Goal: Find specific page/section: Find specific page/section

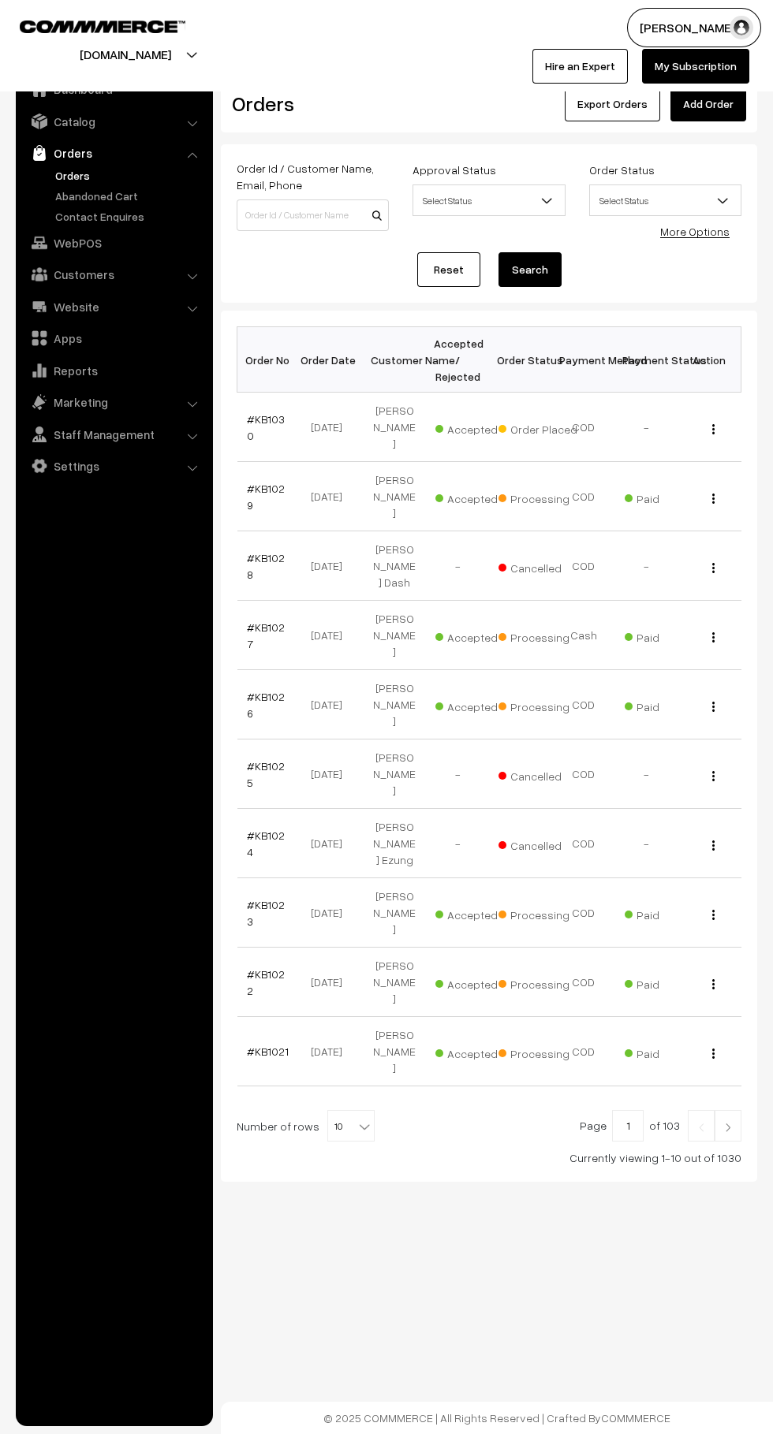
click at [268, 419] on link "#KB1030" at bounding box center [266, 427] width 38 height 30
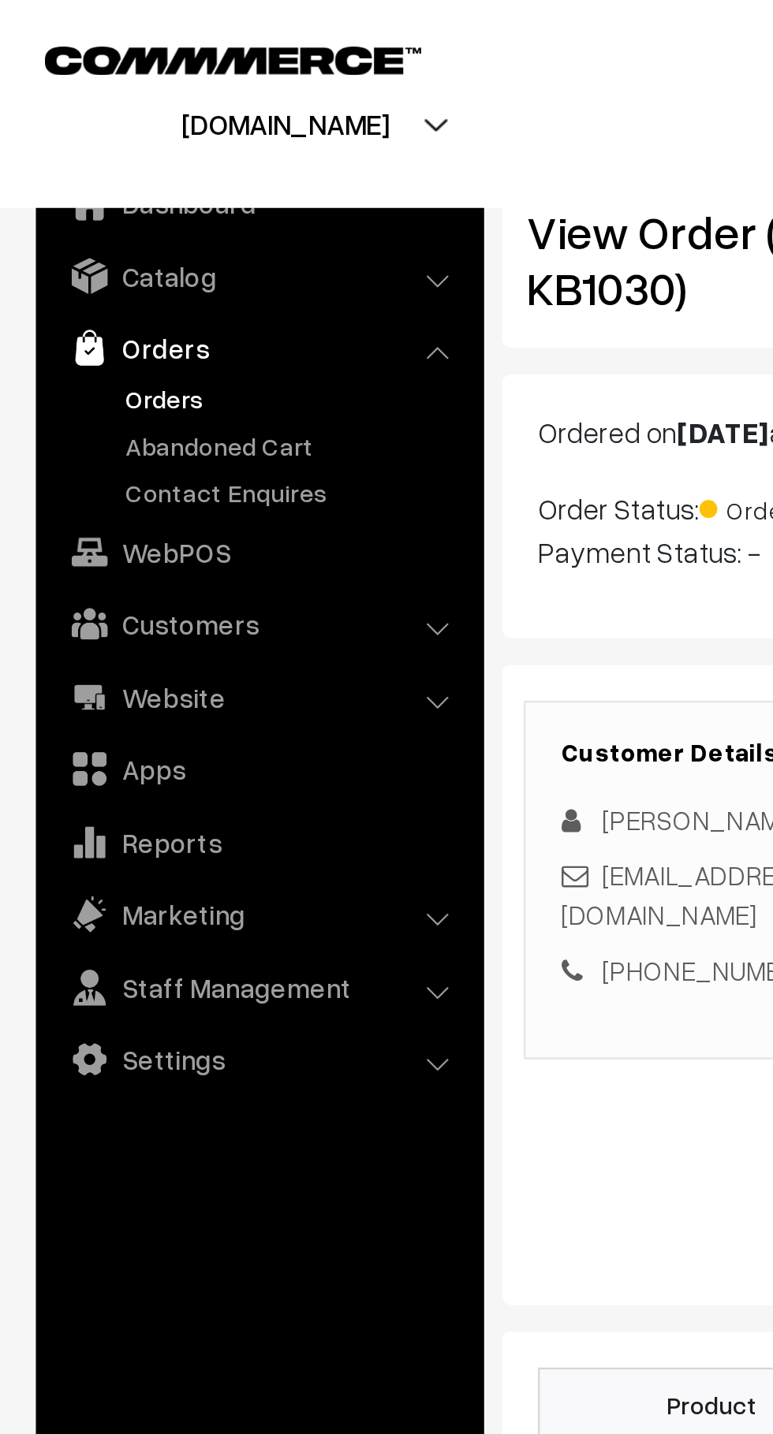
click at [130, 189] on link "Abandoned Cart" at bounding box center [129, 196] width 156 height 17
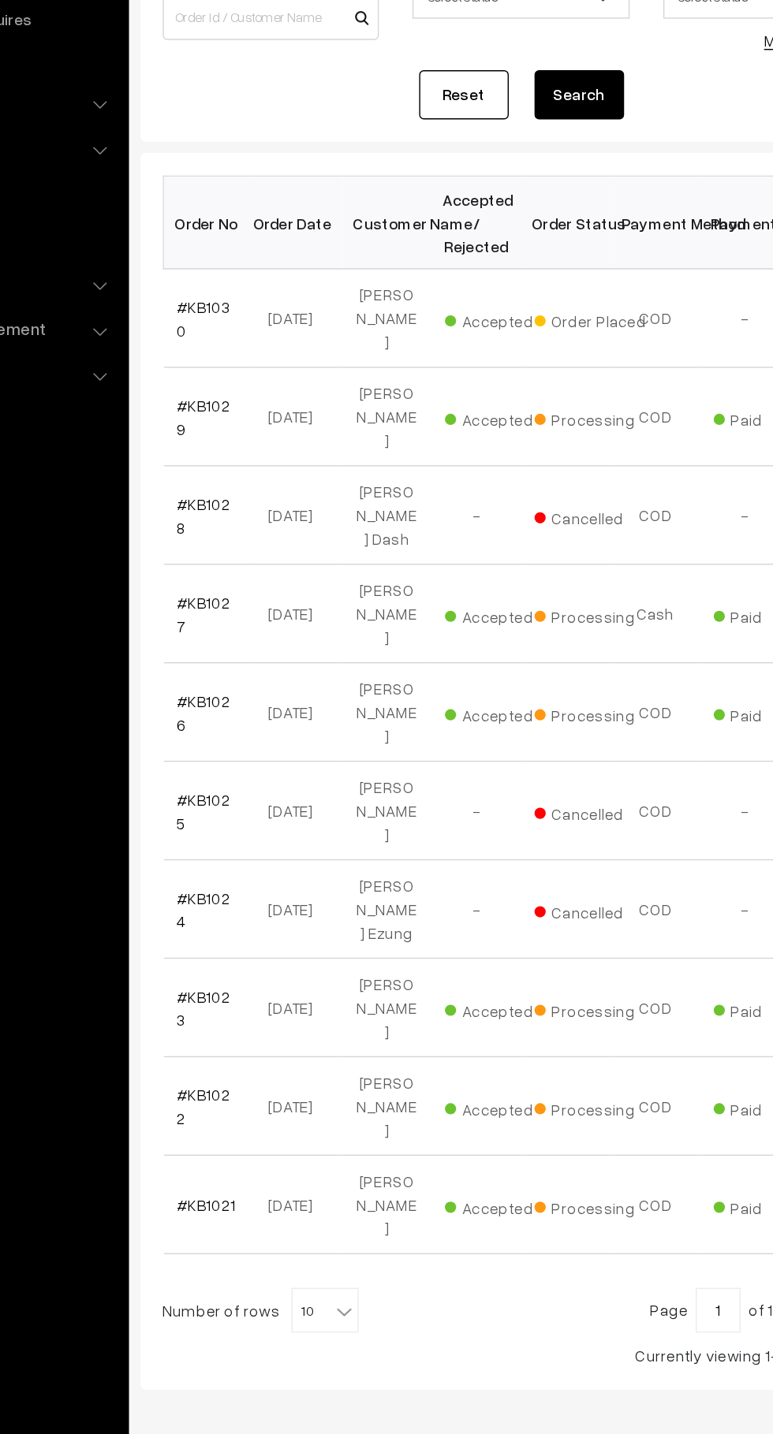
click at [274, 419] on link "#KB1030" at bounding box center [266, 427] width 38 height 30
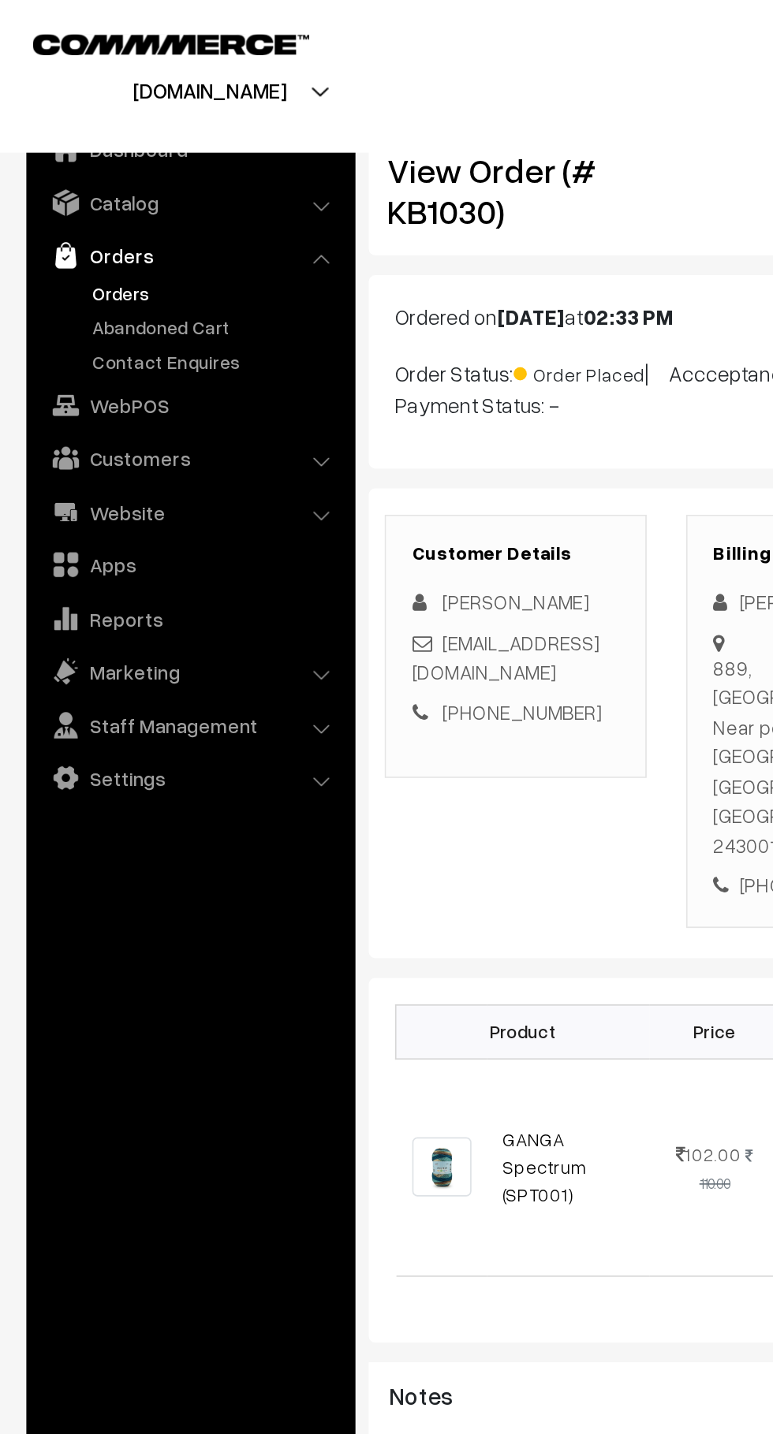
click at [118, 279] on link "Customers" at bounding box center [114, 274] width 188 height 28
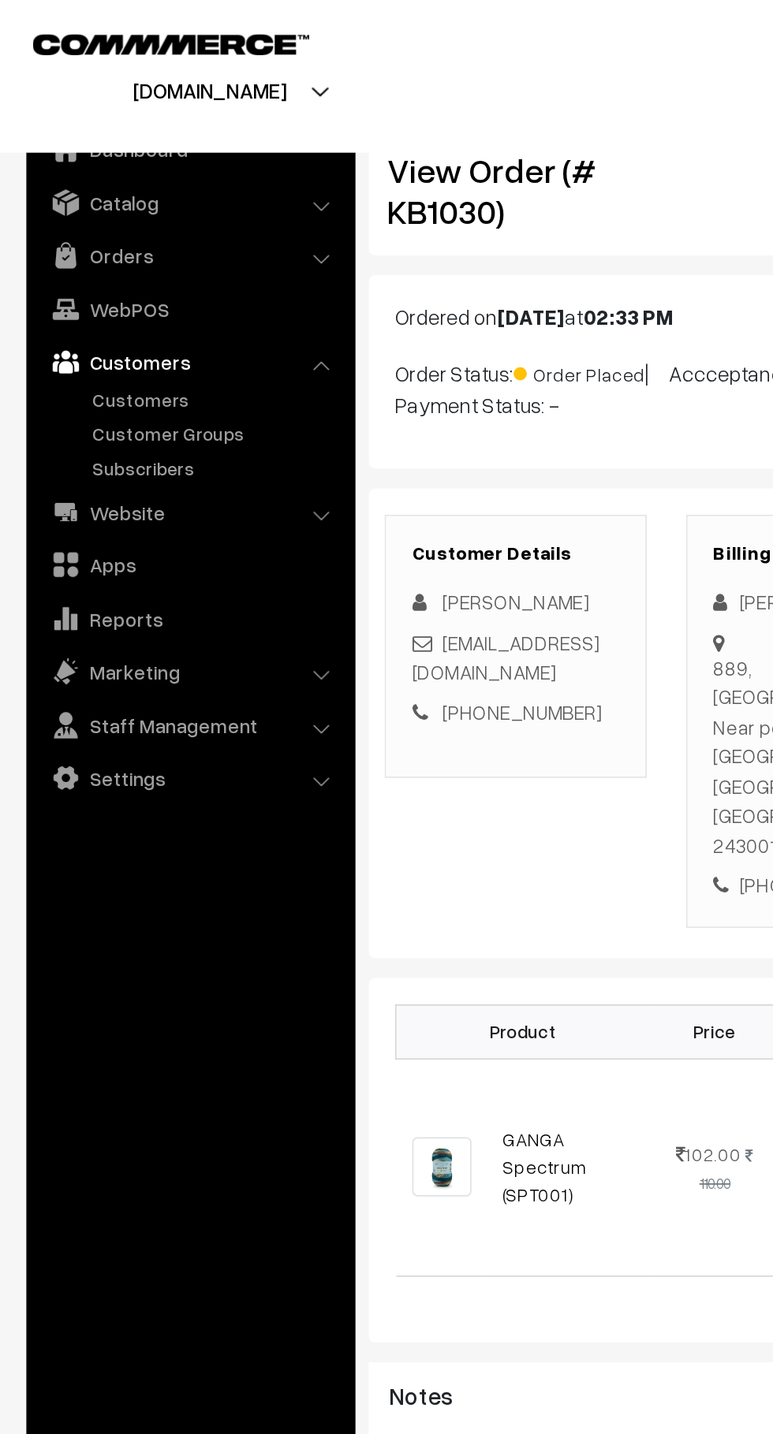
click at [105, 305] on link "Website" at bounding box center [114, 306] width 188 height 28
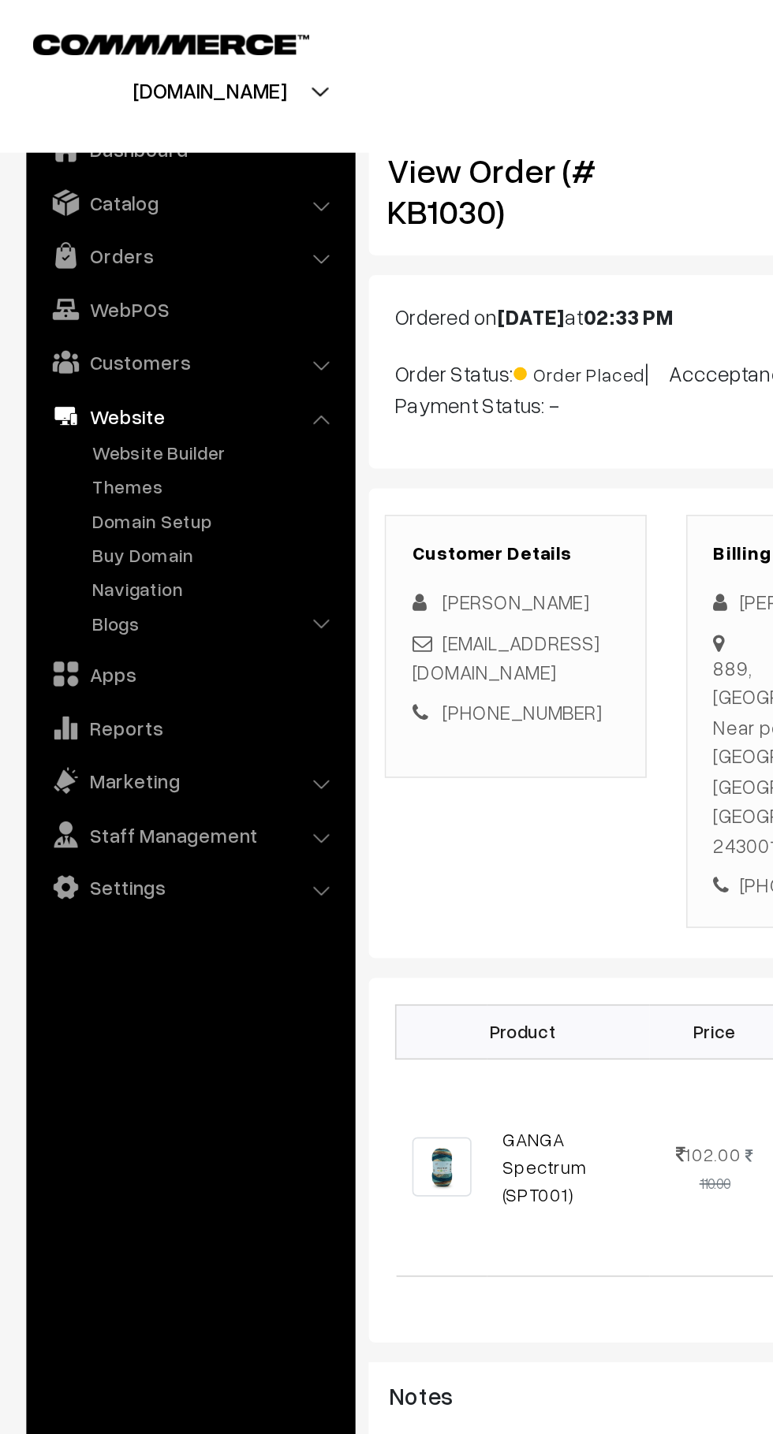
click at [139, 267] on link "Website Builder" at bounding box center [129, 271] width 156 height 17
